Goal: Communication & Community: Answer question/provide support

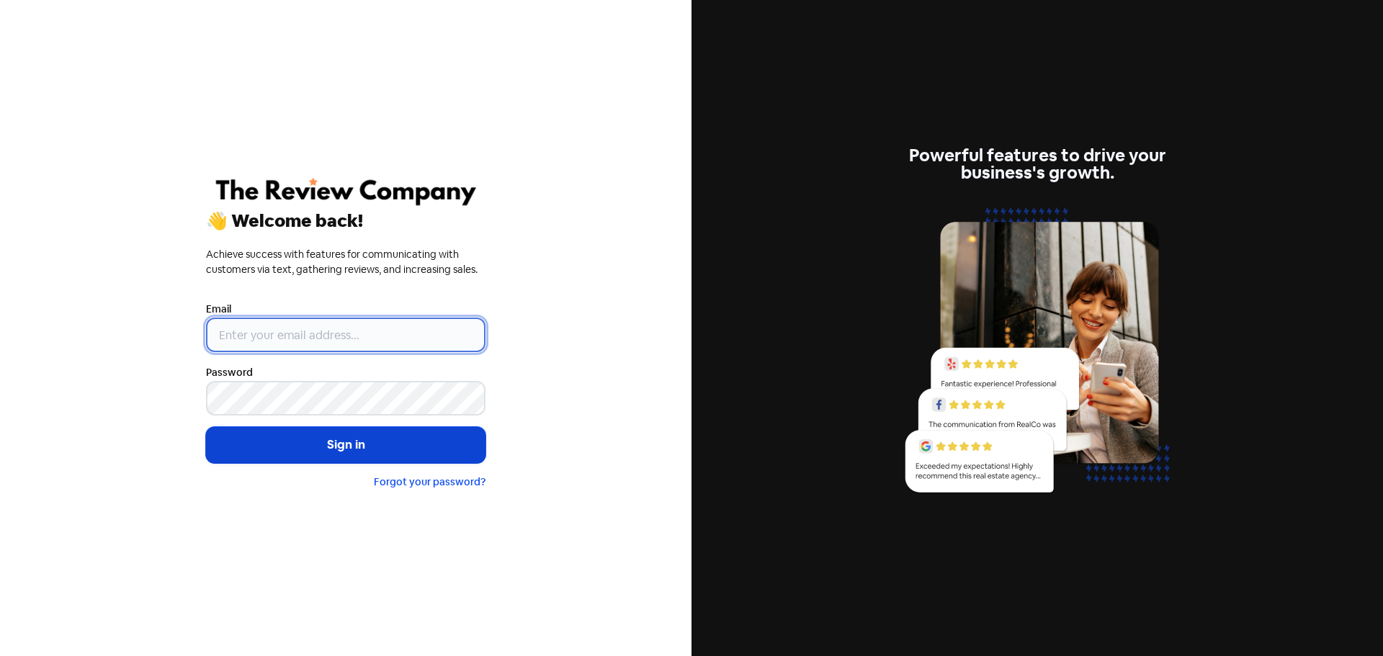
type input "[EMAIL_ADDRESS][DOMAIN_NAME]"
click at [328, 447] on button "Sign in" at bounding box center [345, 445] width 279 height 36
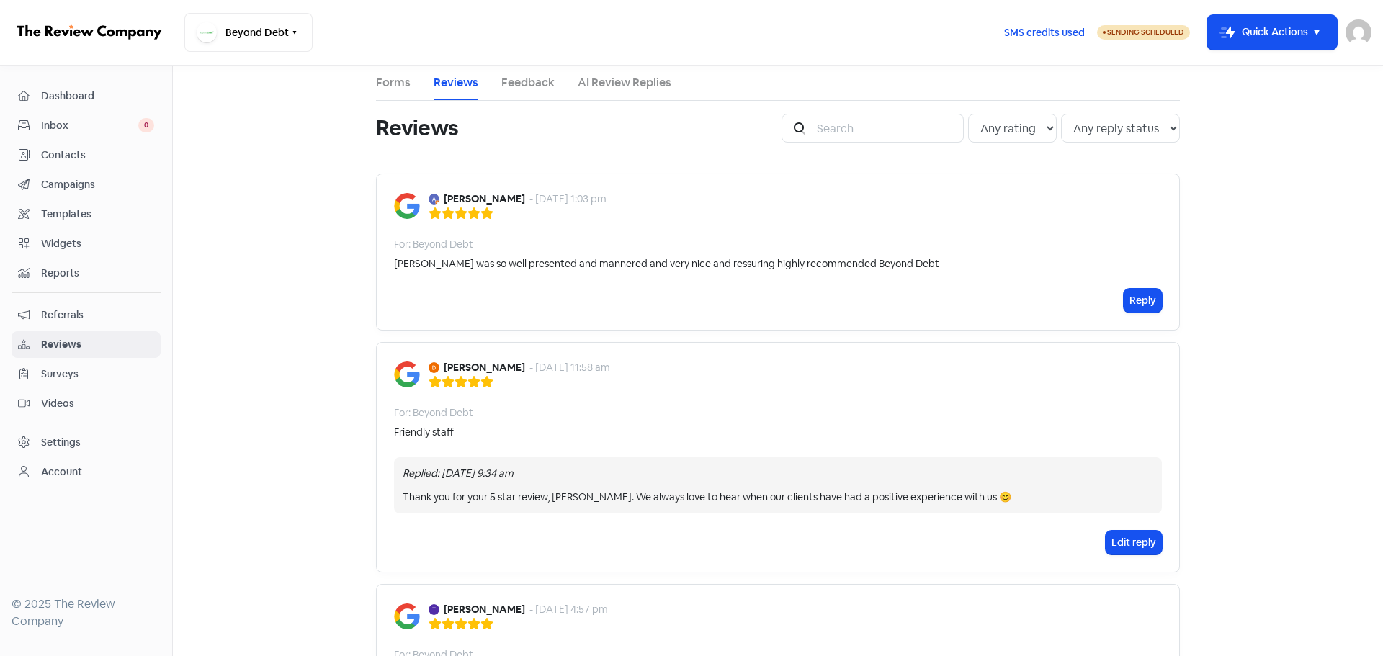
drag, startPoint x: 1136, startPoint y: 303, endPoint x: 1122, endPoint y: 303, distance: 13.7
click at [1136, 303] on button "Reply" at bounding box center [1143, 301] width 38 height 24
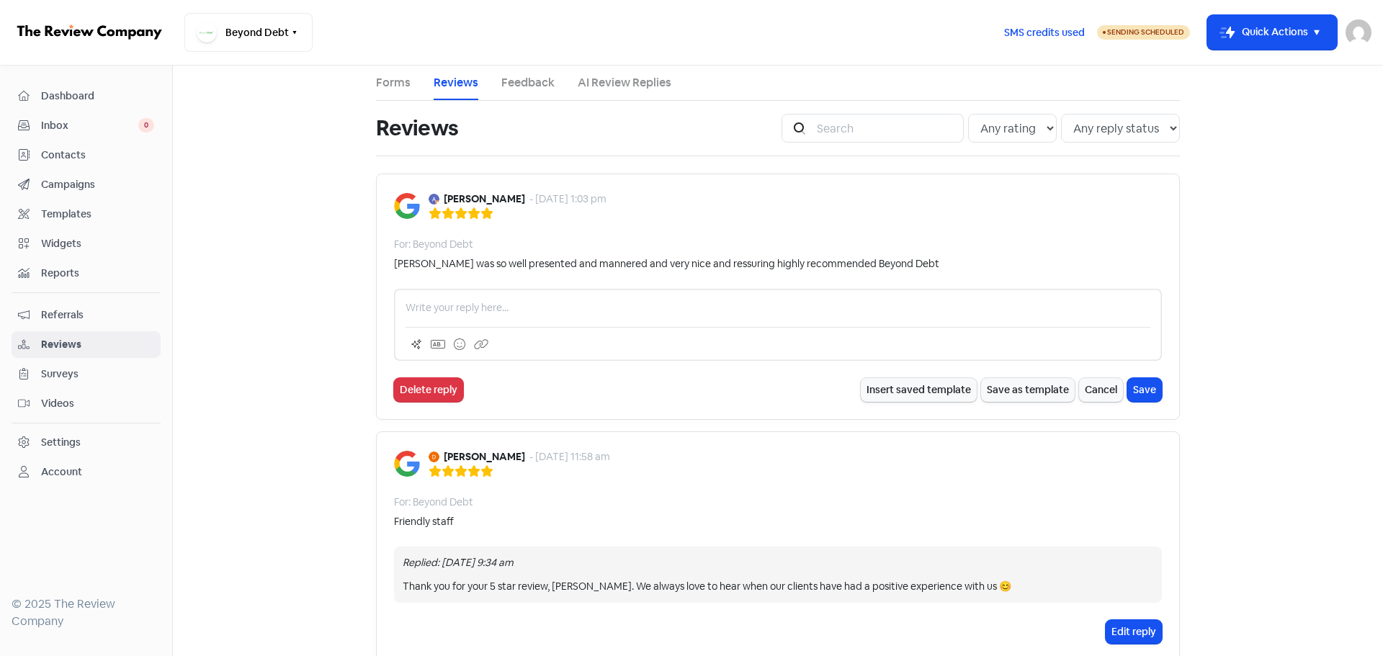
drag, startPoint x: 490, startPoint y: 309, endPoint x: 554, endPoint y: 286, distance: 68.1
click at [493, 308] on p at bounding box center [778, 307] width 745 height 15
click at [609, 318] on div at bounding box center [778, 325] width 768 height 72
